Goal: Task Accomplishment & Management: Manage account settings

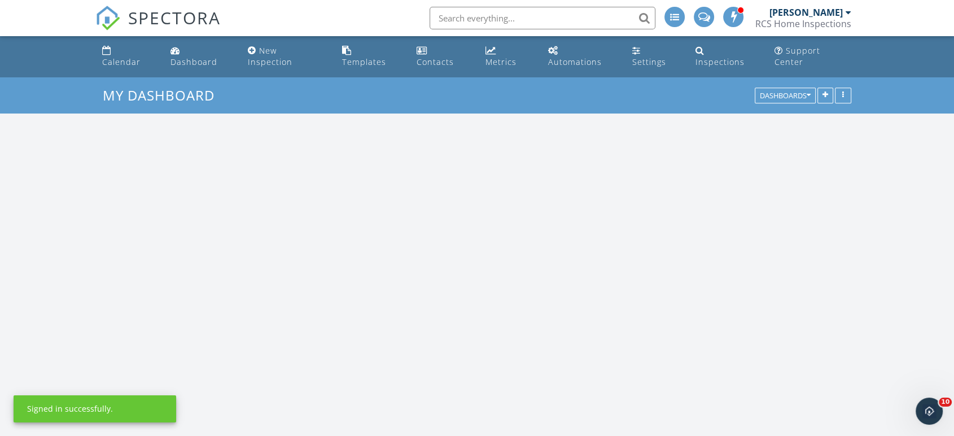
scroll to position [1047, 973]
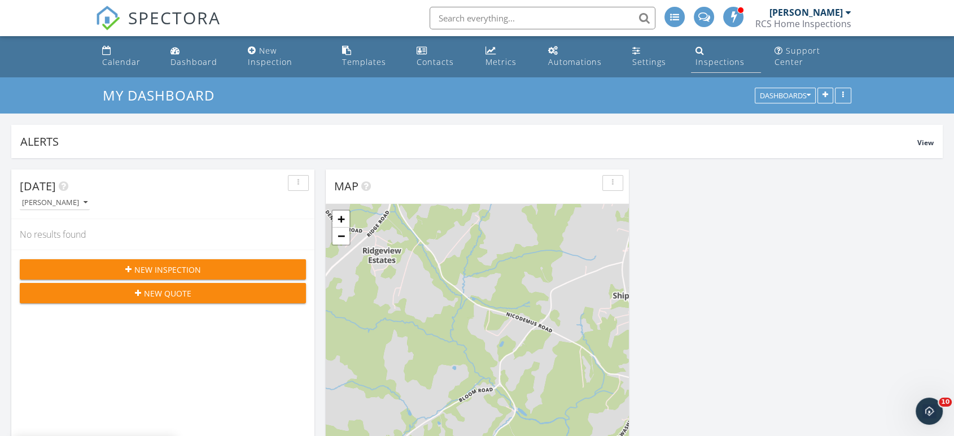
click at [715, 43] on link "Inspections" at bounding box center [726, 57] width 70 height 32
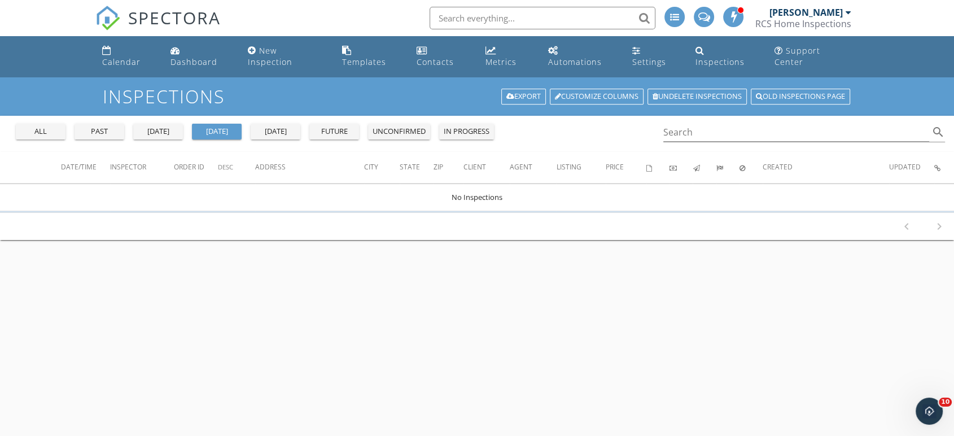
click at [266, 126] on div "[DATE]" at bounding box center [275, 131] width 41 height 11
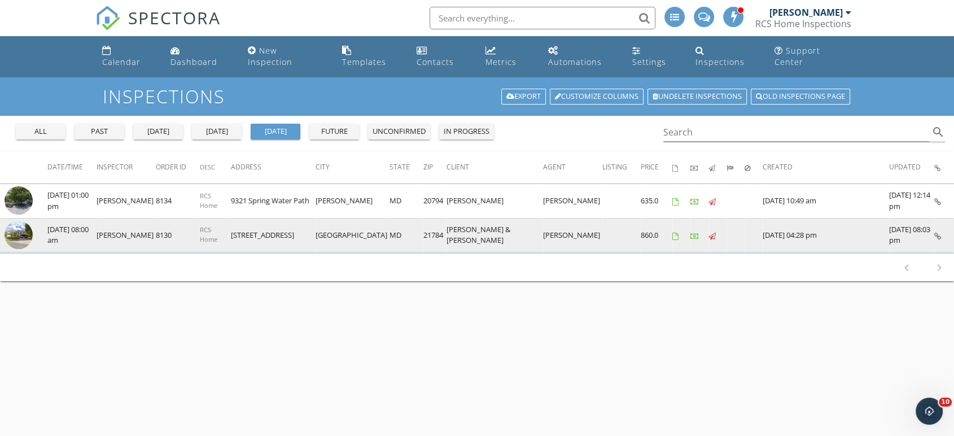
drag, startPoint x: 293, startPoint y: 222, endPoint x: 235, endPoint y: 226, distance: 58.3
click at [235, 226] on td "1257 Guilford Rd" at bounding box center [273, 235] width 85 height 34
copy td "1257 Guilford Rd"
